Goal: Check status: Check status

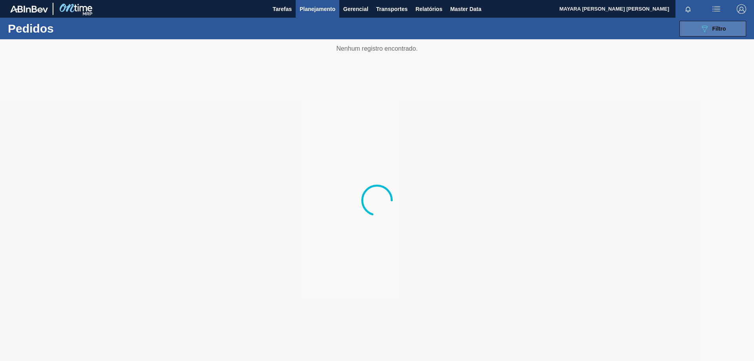
click at [724, 30] on span "Filtro" at bounding box center [719, 29] width 14 height 6
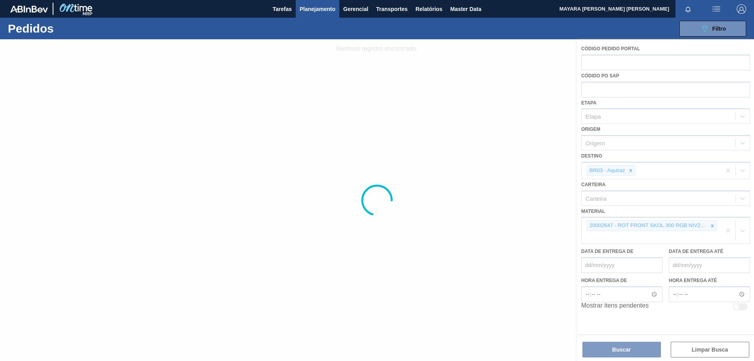
click at [712, 226] on div at bounding box center [377, 199] width 754 height 321
click at [728, 230] on div at bounding box center [377, 199] width 754 height 321
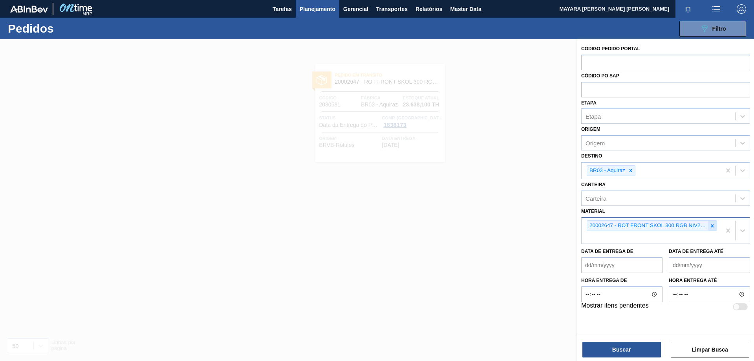
click at [713, 225] on icon at bounding box center [711, 225] width 5 height 5
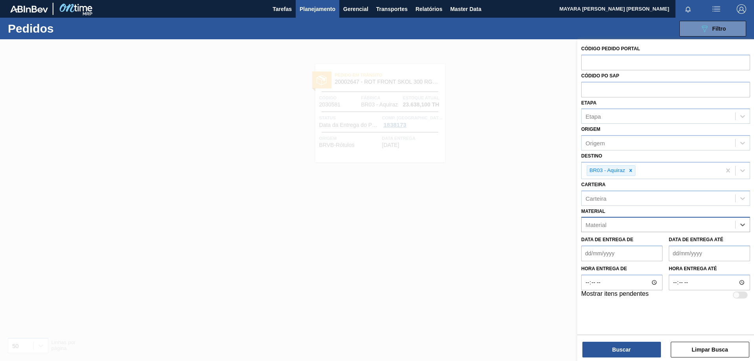
paste input "30003518"
type input "30003518"
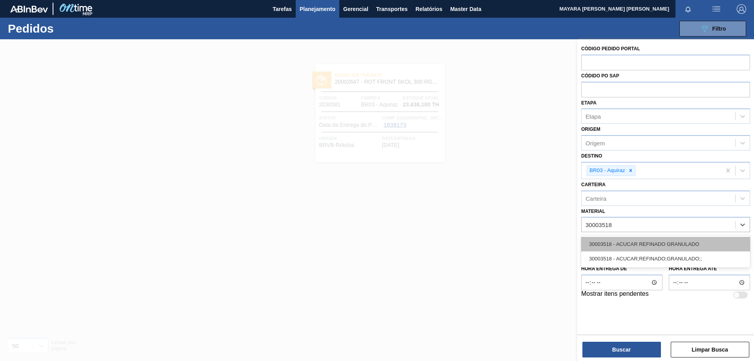
click at [697, 239] on div "30003518 - ACUCAR REFINADO GRANULADO" at bounding box center [665, 244] width 169 height 15
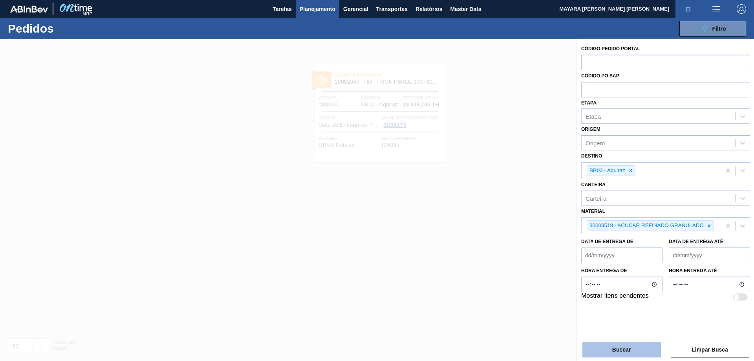
click at [611, 347] on button "Buscar" at bounding box center [621, 349] width 78 height 16
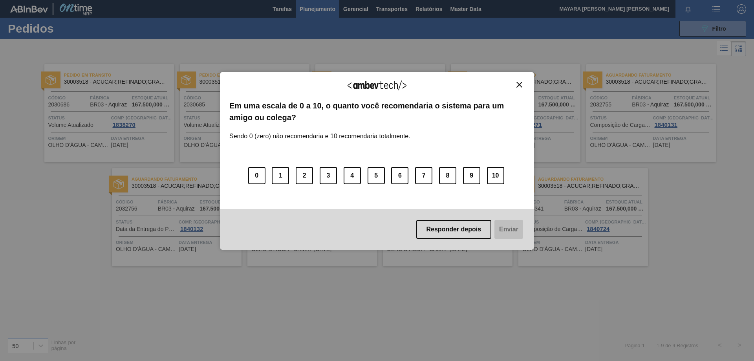
click at [520, 86] on img "Close" at bounding box center [519, 85] width 6 height 6
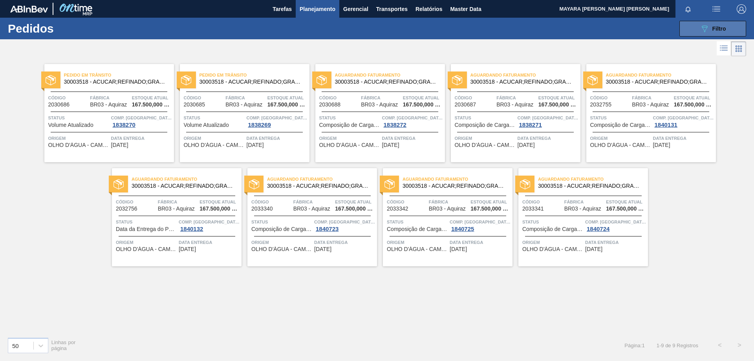
click at [716, 33] on div "089F7B8B-B2A5-4AFE-B5C0-19BA573D28AC Filtro" at bounding box center [712, 28] width 26 height 9
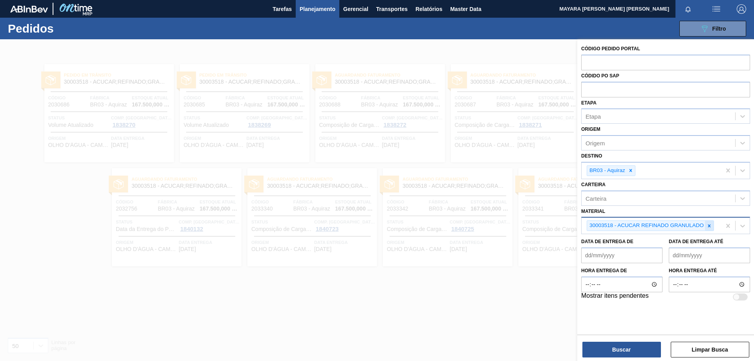
click at [710, 228] on icon at bounding box center [708, 225] width 5 height 5
paste input "20000374"
type input "20000374"
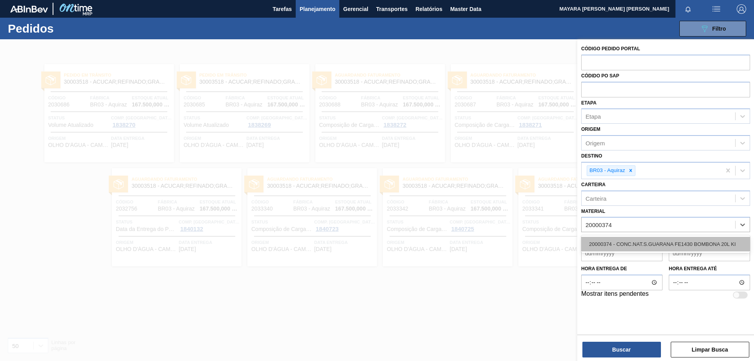
click at [690, 243] on div "20000374 - CONC.NAT.S.GUARANA FE1430 BOMBONA 20L KI" at bounding box center [665, 244] width 169 height 15
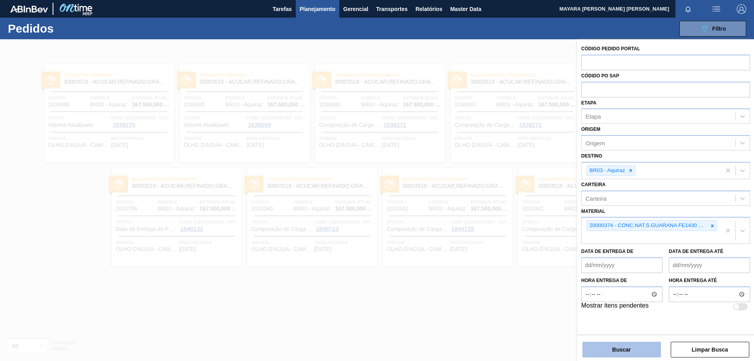
click at [619, 348] on button "Buscar" at bounding box center [621, 349] width 78 height 16
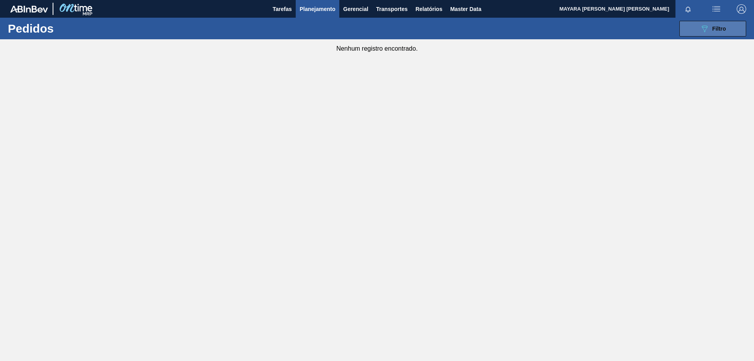
click at [702, 29] on icon "089F7B8B-B2A5-4AFE-B5C0-19BA573D28AC" at bounding box center [703, 28] width 9 height 9
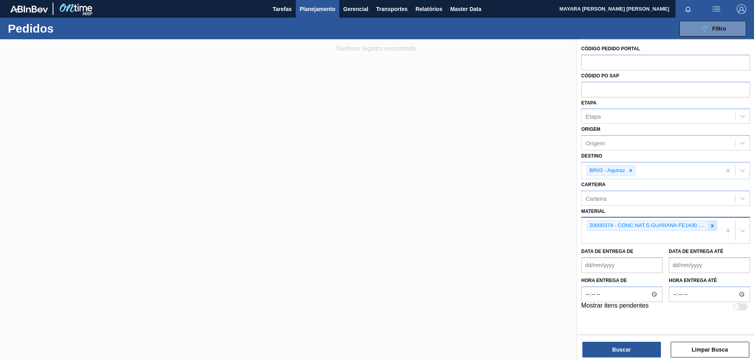
click at [714, 226] on icon at bounding box center [711, 225] width 5 height 5
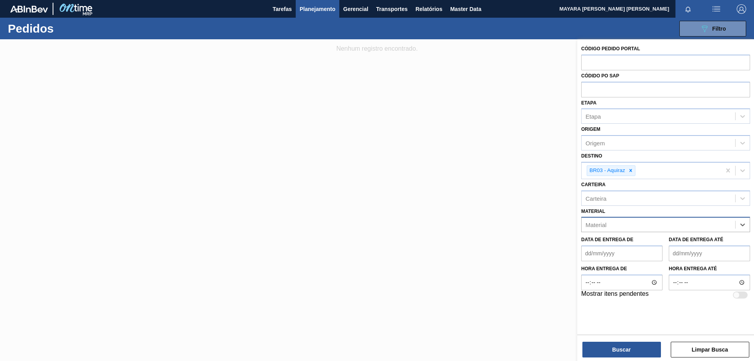
paste input "20004787"
type input "20004787"
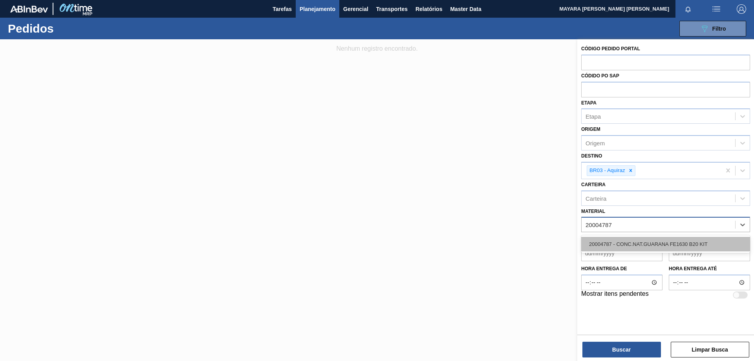
click at [701, 243] on div "20004787 - CONC.NAT.GUARANA FE1630 B20 KIT" at bounding box center [665, 244] width 169 height 15
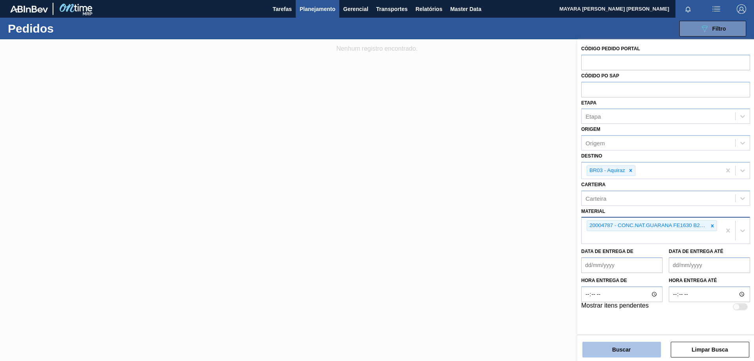
click at [622, 348] on button "Buscar" at bounding box center [621, 349] width 78 height 16
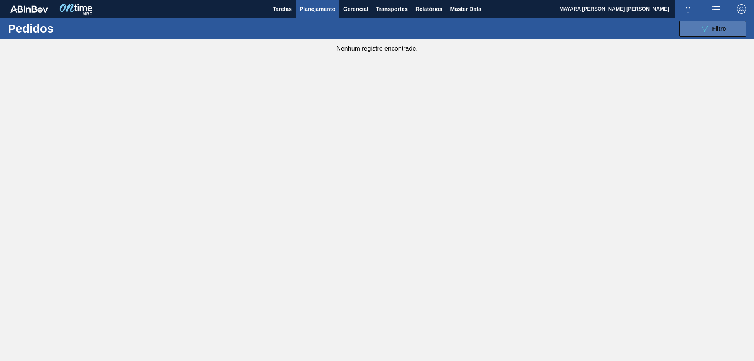
click at [690, 33] on button "089F7B8B-B2A5-4AFE-B5C0-19BA573D28AC Filtro" at bounding box center [712, 29] width 67 height 16
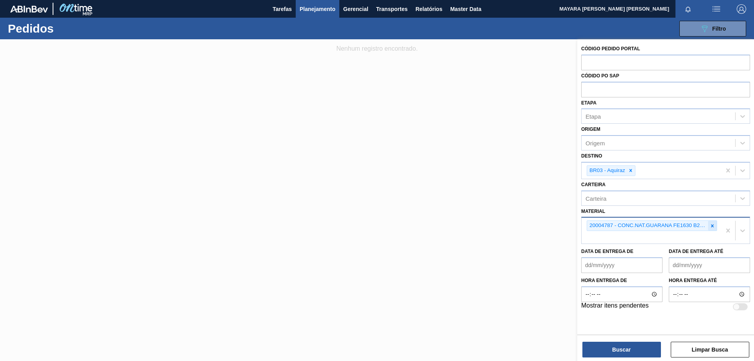
click at [712, 225] on icon at bounding box center [711, 225] width 5 height 5
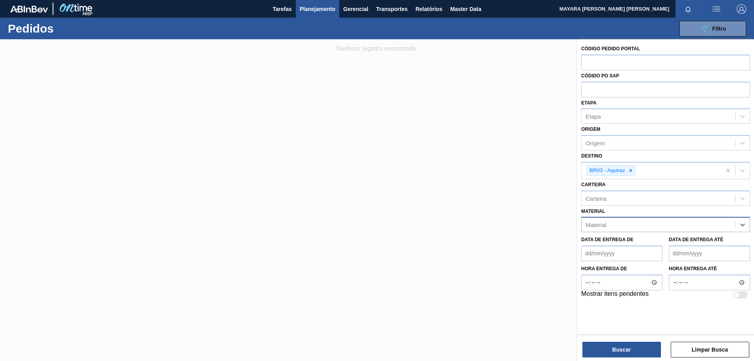
paste input "20002644"
type input "20002644"
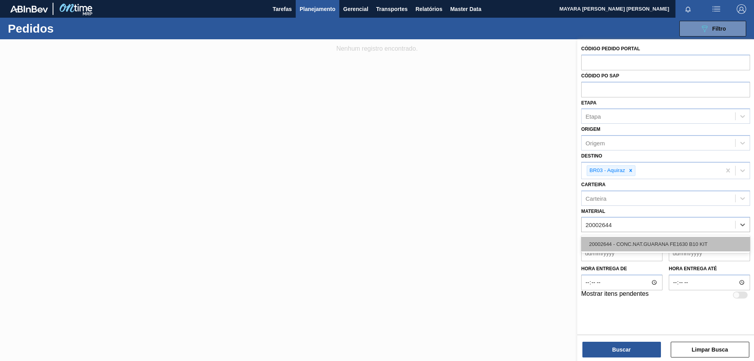
click at [681, 242] on div "20002644 - CONC.NAT.GUARANA FE1630 B10 KIT" at bounding box center [665, 244] width 169 height 15
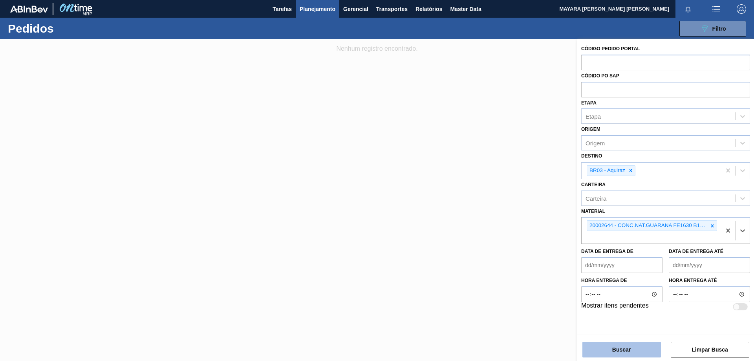
click at [614, 349] on button "Buscar" at bounding box center [621, 349] width 78 height 16
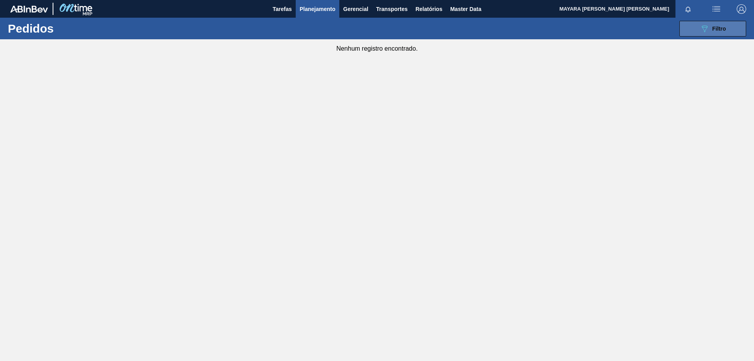
click at [716, 30] on span "Filtro" at bounding box center [719, 29] width 14 height 6
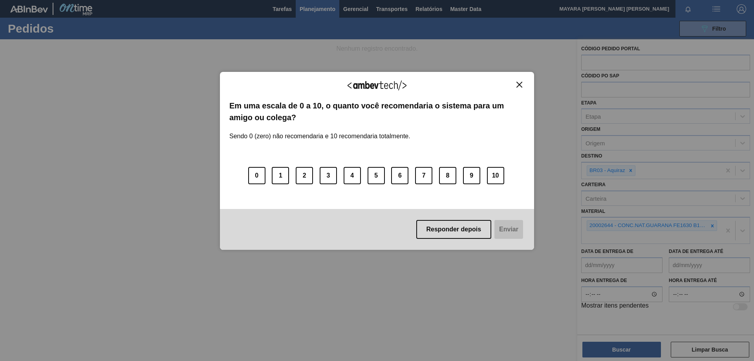
click at [517, 86] on img "Close" at bounding box center [519, 85] width 6 height 6
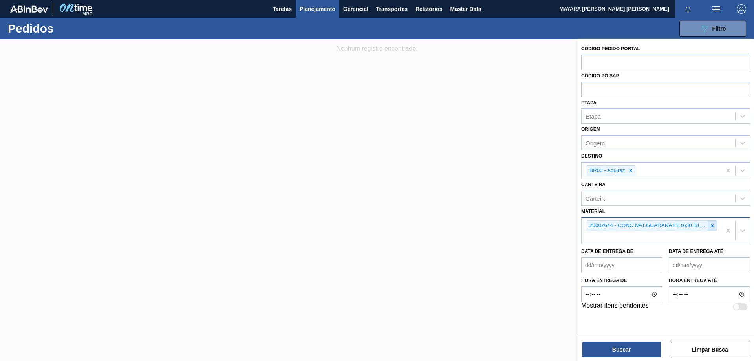
click at [712, 226] on icon at bounding box center [712, 225] width 3 height 3
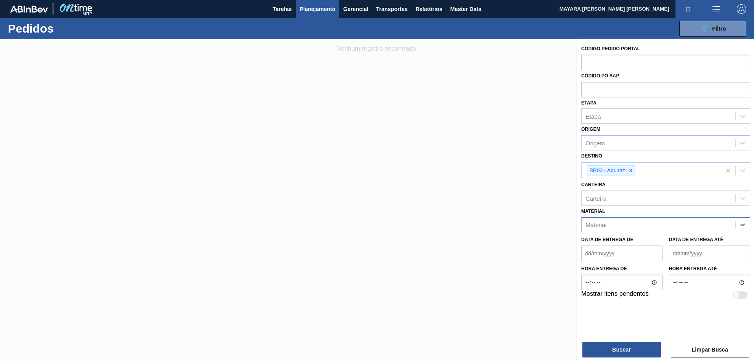
paste input "20008701"
type input "20008701"
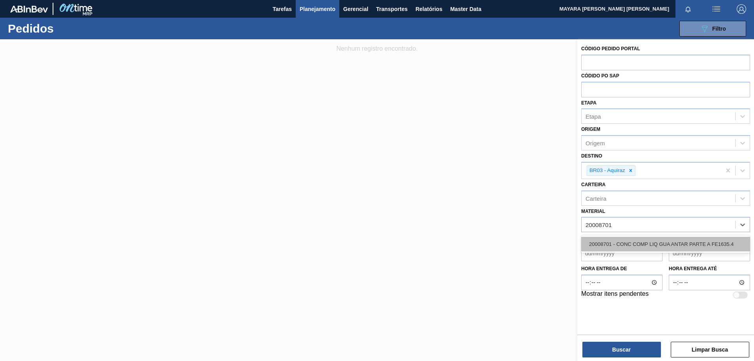
click at [670, 241] on div "20008701 - CONC COMP LIQ GUA ANTAR PARTE A FE1635.4" at bounding box center [665, 244] width 169 height 15
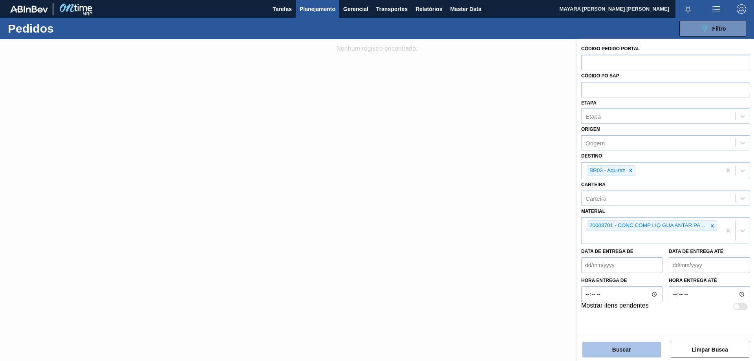
click at [616, 345] on button "Buscar" at bounding box center [621, 349] width 78 height 16
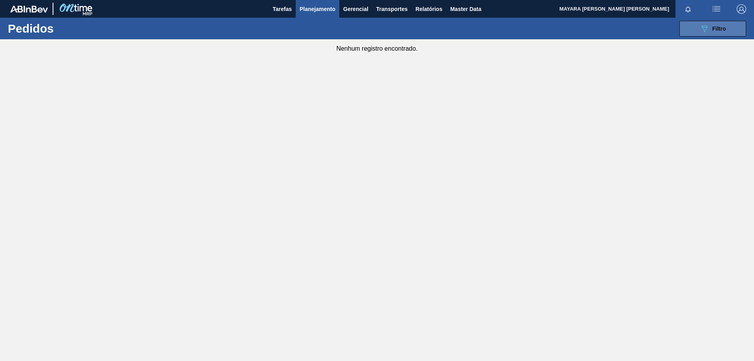
click at [715, 29] on span "Filtro" at bounding box center [719, 29] width 14 height 6
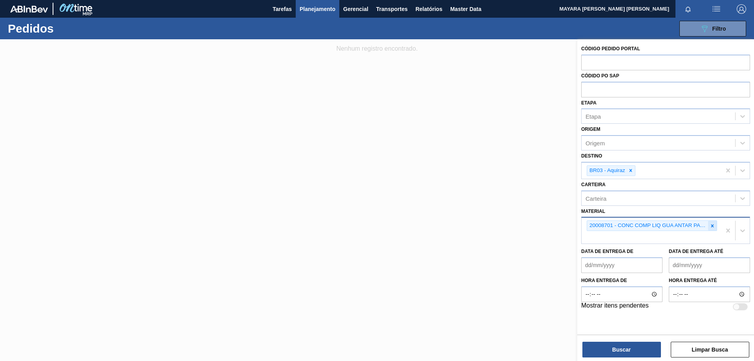
click at [713, 228] on icon at bounding box center [711, 225] width 5 height 5
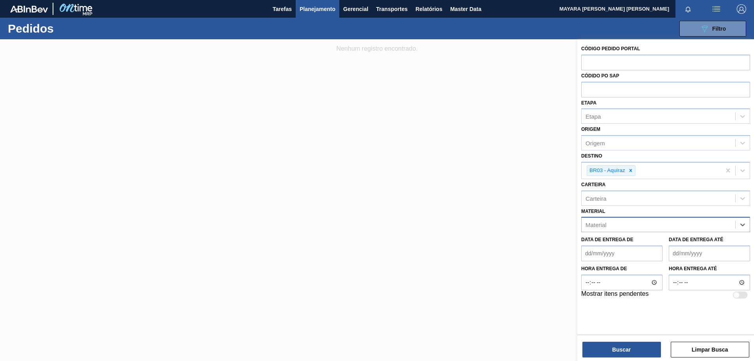
paste input "90433"
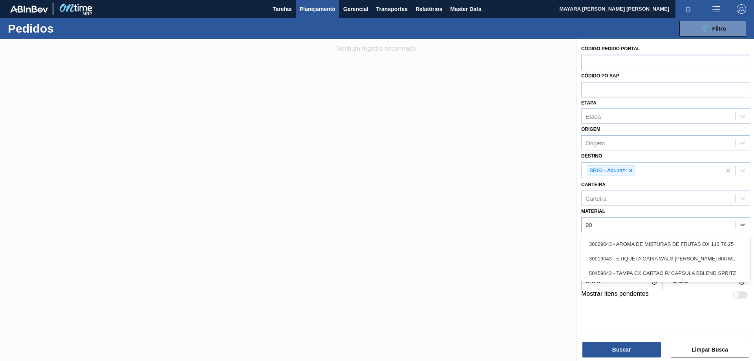
type input "9"
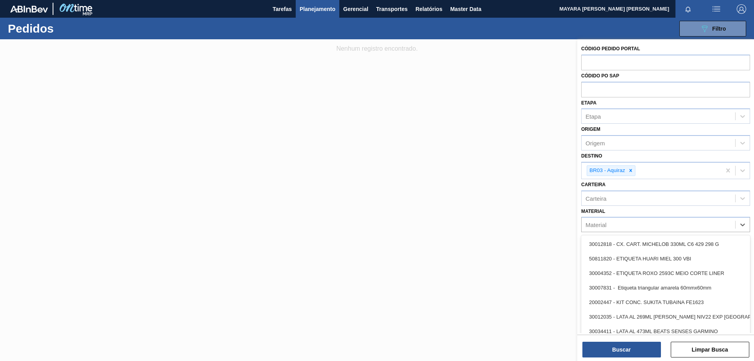
click at [441, 221] on div at bounding box center [377, 219] width 754 height 361
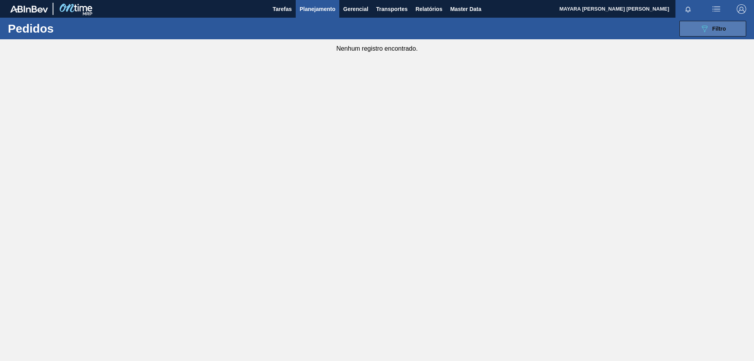
click at [721, 34] on button "089F7B8B-B2A5-4AFE-B5C0-19BA573D28AC Filtro" at bounding box center [712, 29] width 67 height 16
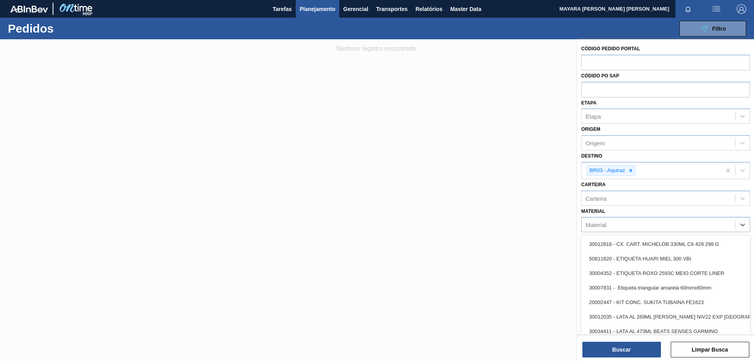
click at [693, 222] on div "Material" at bounding box center [657, 224] width 153 height 11
paste input "30003581"
type input "30003581"
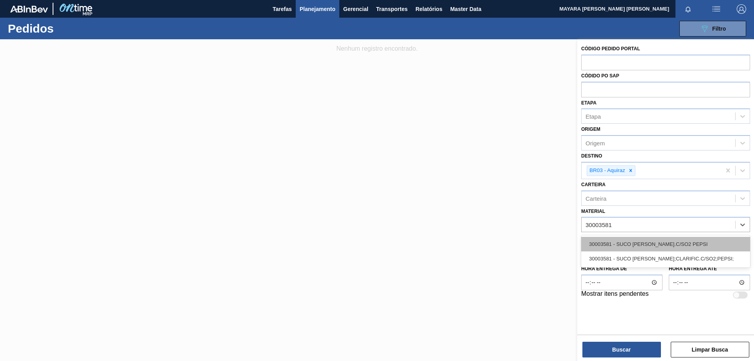
click at [677, 241] on div "30003581 - SUCO [PERSON_NAME].C/SO2 PEPSI" at bounding box center [665, 244] width 169 height 15
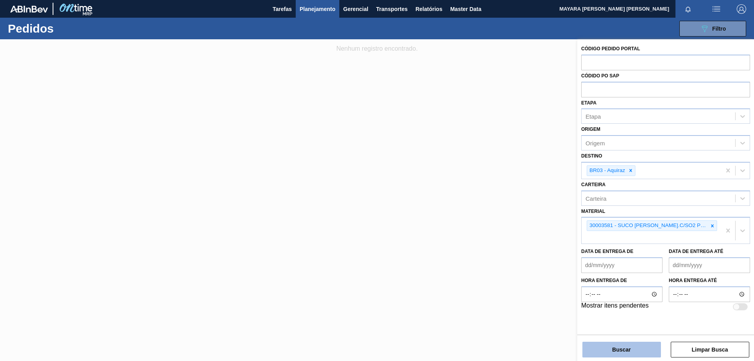
click at [634, 345] on button "Buscar" at bounding box center [621, 349] width 78 height 16
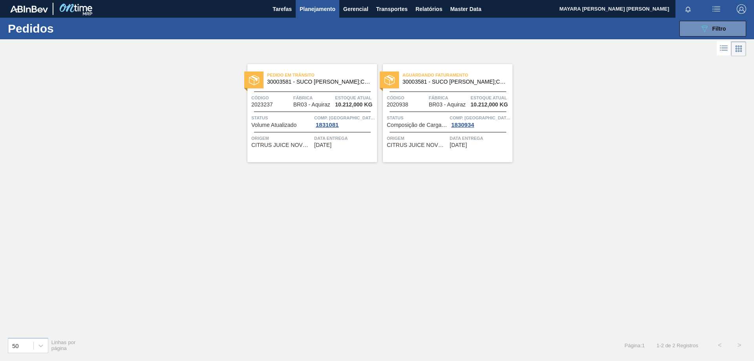
click at [259, 137] on span "Origem" at bounding box center [281, 138] width 61 height 8
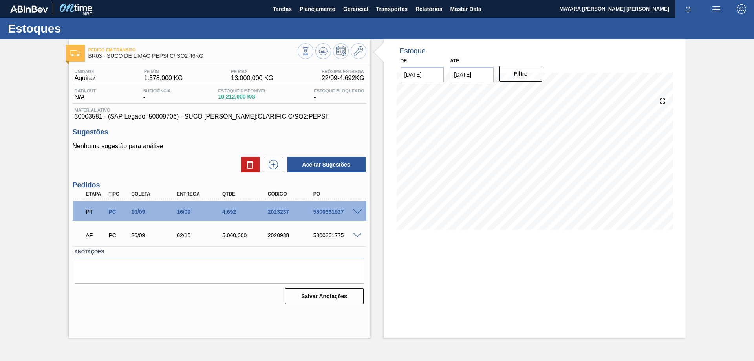
click at [321, 212] on div "5800361927" at bounding box center [336, 211] width 51 height 6
copy div "5800361927"
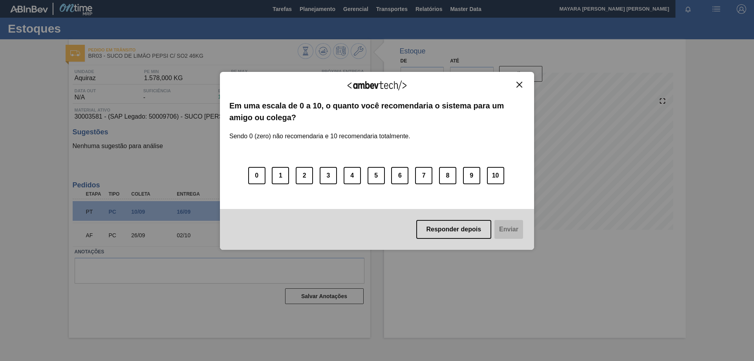
click at [519, 90] on div "Agradecemos seu feedback!" at bounding box center [376, 90] width 295 height 18
click at [523, 88] on button "Close" at bounding box center [519, 84] width 11 height 7
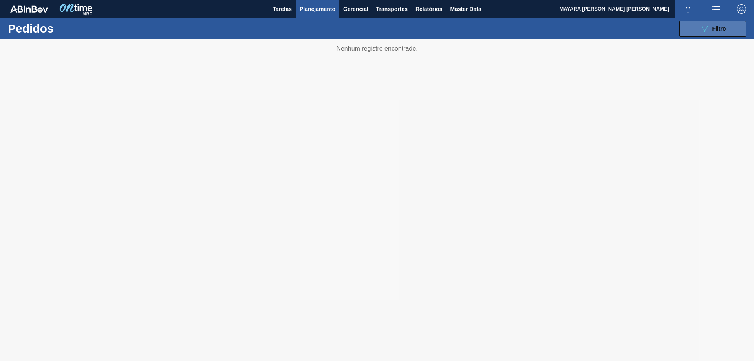
click at [714, 28] on span "Filtro" at bounding box center [719, 29] width 14 height 6
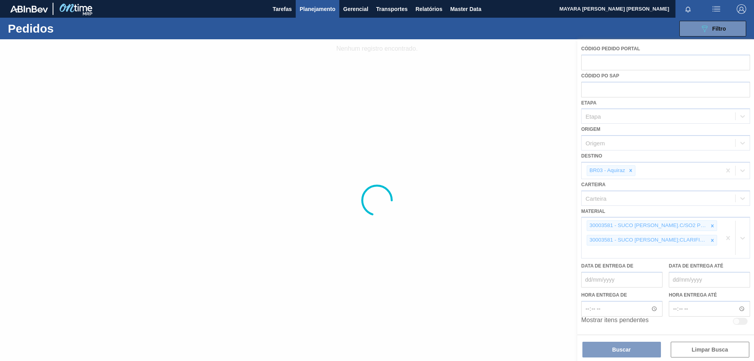
click at [714, 225] on div at bounding box center [377, 199] width 754 height 321
click at [713, 227] on div at bounding box center [377, 199] width 754 height 321
click at [712, 241] on div at bounding box center [377, 199] width 754 height 321
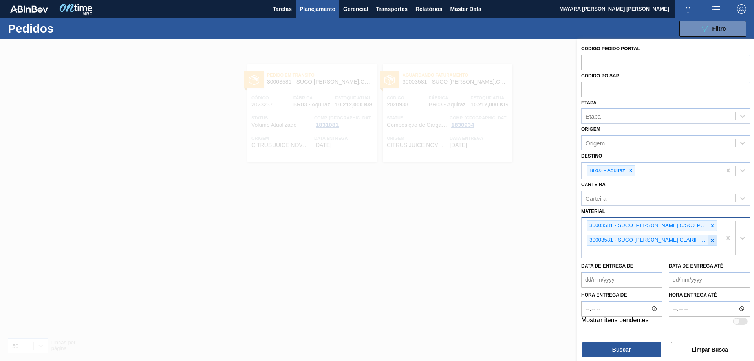
click at [713, 238] on icon at bounding box center [711, 239] width 5 height 5
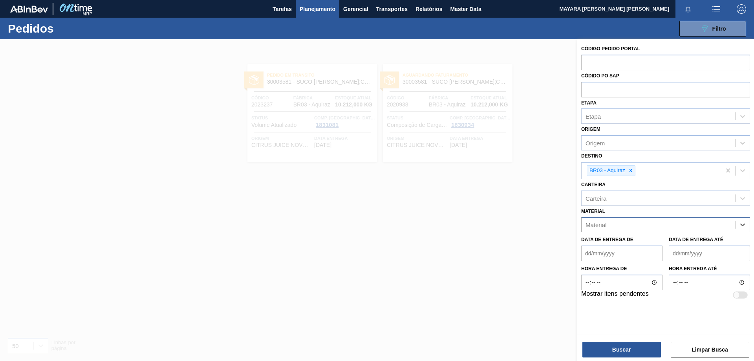
paste input "30003824"
type input "30003824"
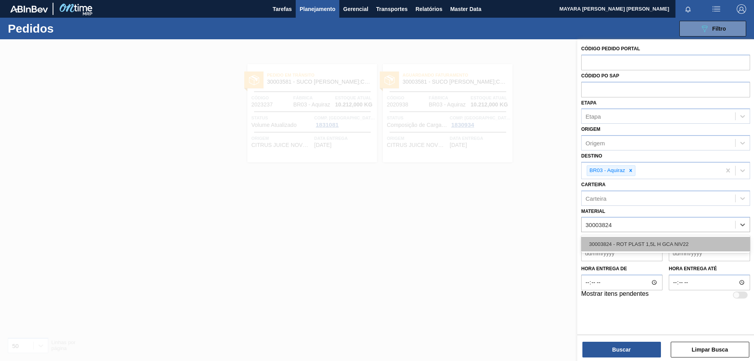
click at [703, 239] on div "30003824 - ROT PLAST 1,5L H GCA NIV22" at bounding box center [665, 244] width 169 height 15
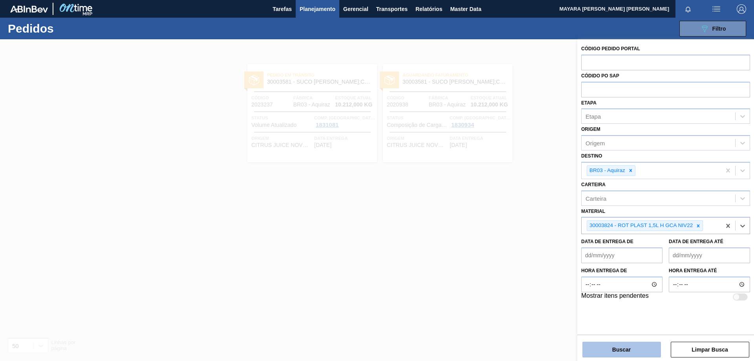
click at [643, 348] on button "Buscar" at bounding box center [621, 349] width 78 height 16
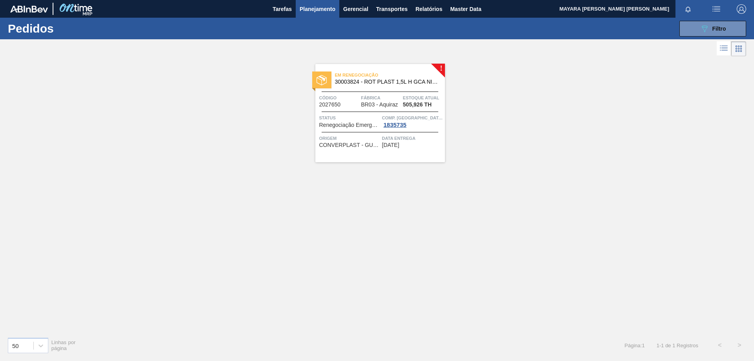
click at [353, 124] on span "Renegociação Emergencial de Pedido" at bounding box center [349, 125] width 61 height 6
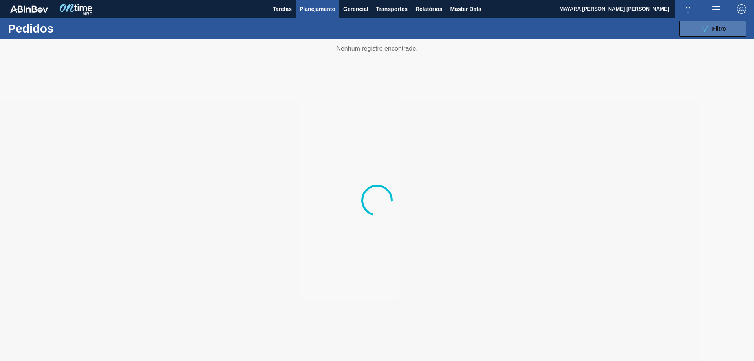
click at [689, 28] on button "089F7B8B-B2A5-4AFE-B5C0-19BA573D28AC Filtro" at bounding box center [712, 29] width 67 height 16
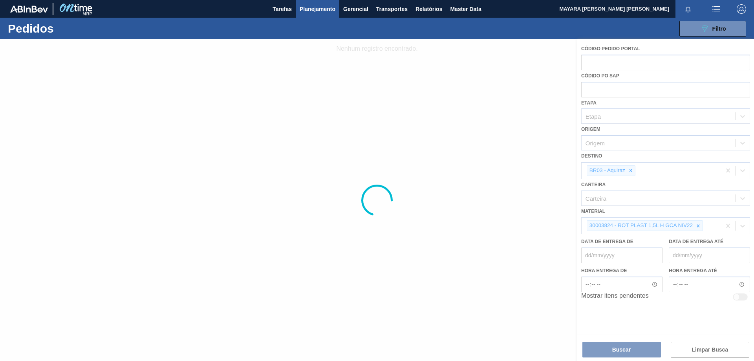
click at [697, 226] on div at bounding box center [377, 199] width 754 height 321
click at [699, 226] on div at bounding box center [377, 199] width 754 height 321
click at [730, 224] on div at bounding box center [377, 199] width 754 height 321
click at [729, 224] on div at bounding box center [377, 199] width 754 height 321
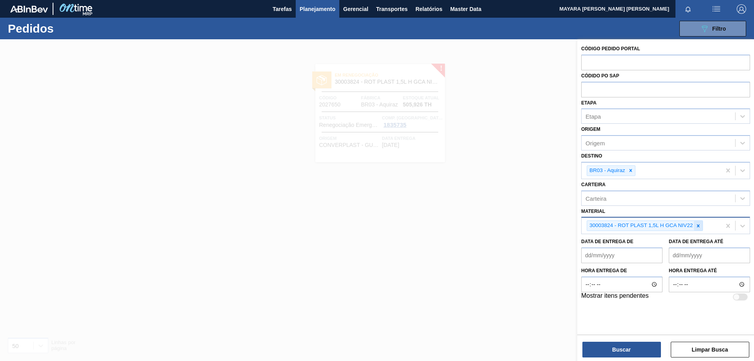
click at [699, 227] on icon at bounding box center [698, 225] width 3 height 3
paste input "30006681"
type input "30006681"
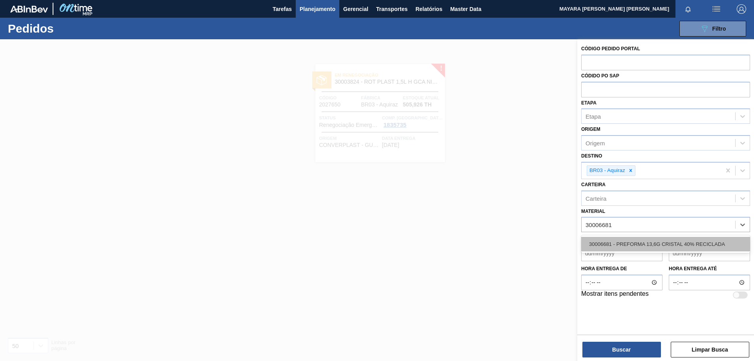
click at [688, 240] on div "30006681 - PREFORMA 13,6G CRISTAL 40% RECICLADA" at bounding box center [665, 244] width 169 height 15
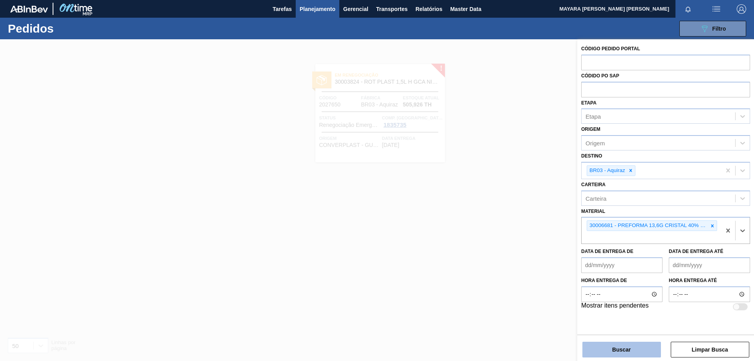
click at [615, 347] on button "Buscar" at bounding box center [621, 349] width 78 height 16
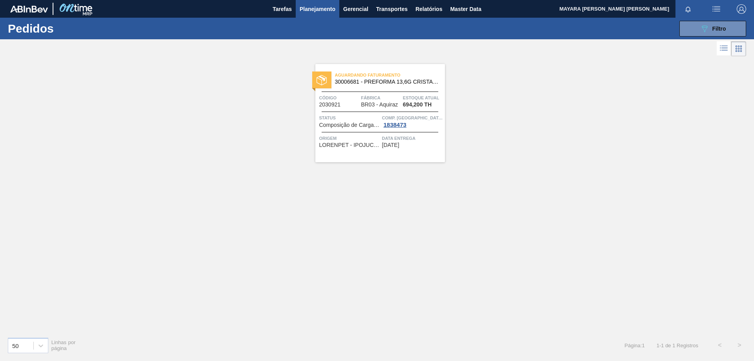
drag, startPoint x: 347, startPoint y: 121, endPoint x: 340, endPoint y: 126, distance: 7.6
click at [346, 121] on span "Status" at bounding box center [349, 118] width 61 height 8
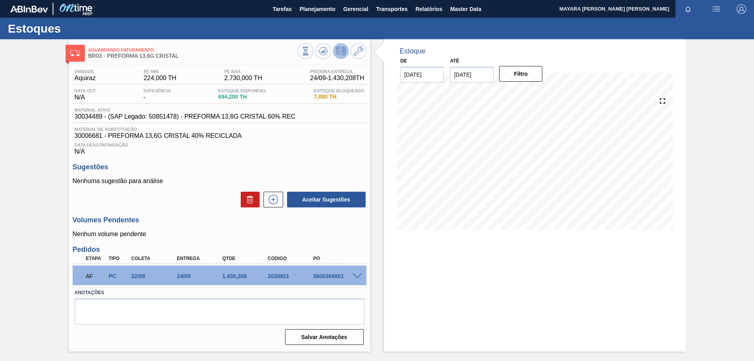
click at [336, 275] on div "5800369801" at bounding box center [336, 276] width 51 height 6
copy div "5800369801"
